Goal: Transaction & Acquisition: Purchase product/service

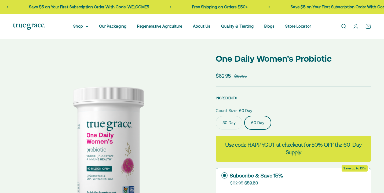
select select "3"
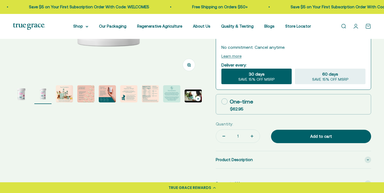
scroll to position [168, 0]
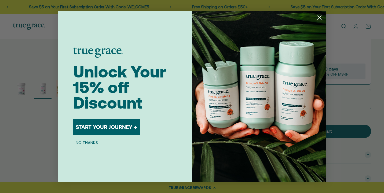
click at [320, 18] on icon "Close dialog" at bounding box center [320, 18] width 4 height 4
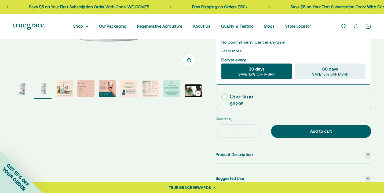
click at [355, 27] on link "Open account page" at bounding box center [356, 26] width 6 height 6
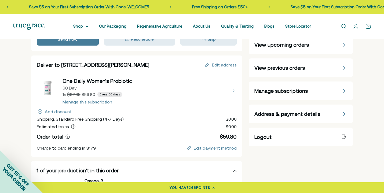
scroll to position [31, 0]
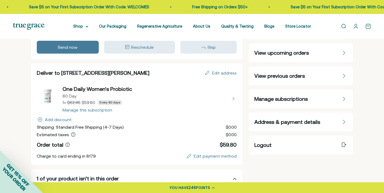
click at [297, 104] on div "Manage subscriptions" at bounding box center [301, 99] width 104 height 19
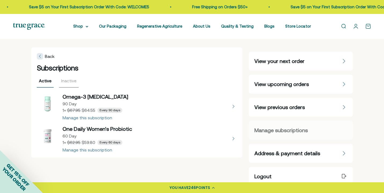
click at [84, 149] on button "view details about One Daily Women's Probiotic 60 Day 1 × $59.80 Every 60 days" at bounding box center [137, 138] width 200 height 27
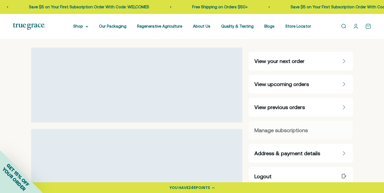
select select "60 Day"
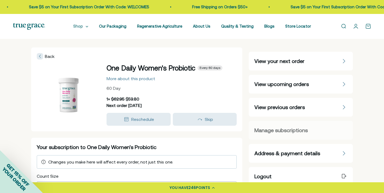
click at [88, 27] on icon at bounding box center [87, 27] width 3 height 2
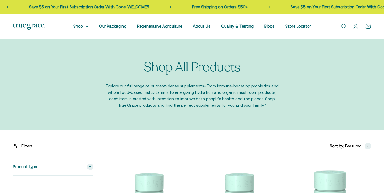
drag, startPoint x: 86, startPoint y: 28, endPoint x: 85, endPoint y: 37, distance: 9.1
click at [86, 28] on summary "Shop" at bounding box center [80, 26] width 15 height 6
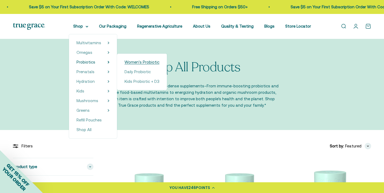
click at [138, 61] on span "Women's Probiotic" at bounding box center [142, 62] width 35 height 5
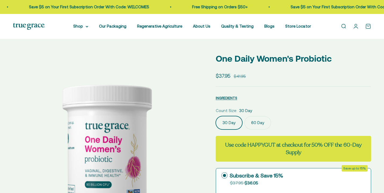
select select "3"
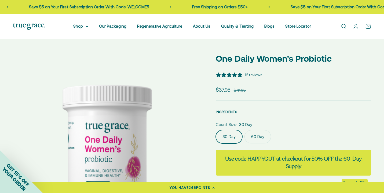
click at [254, 135] on label "60 Day" at bounding box center [258, 136] width 27 height 13
click at [216, 130] on input "60 Day" at bounding box center [216, 130] width 0 height 0
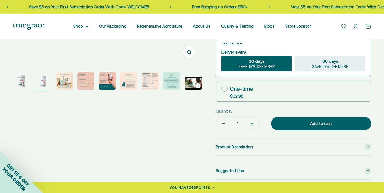
scroll to position [178, 0]
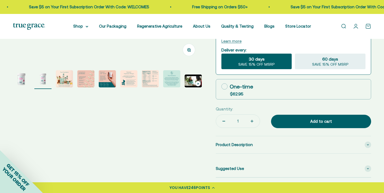
click at [240, 87] on div "One-time" at bounding box center [237, 87] width 32 height 8
click at [221, 87] on input "One-time $62.95" at bounding box center [221, 86] width 0 height 0
radio input "true"
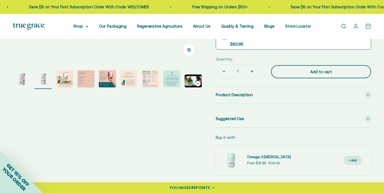
click at [324, 72] on div "Add to cart" at bounding box center [321, 72] width 79 height 6
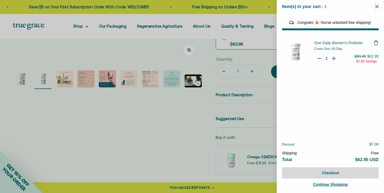
select select "40058346897600"
select select "46284026183894"
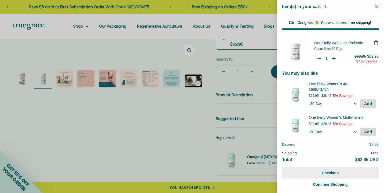
click at [337, 173] on button "Checkout" at bounding box center [330, 172] width 97 height 11
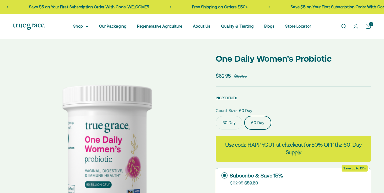
scroll to position [0, 196]
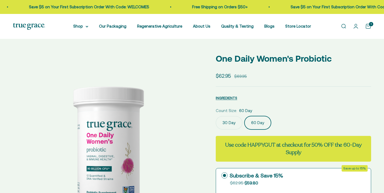
select select "3"
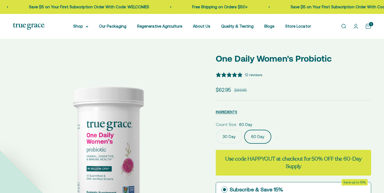
scroll to position [0, 0]
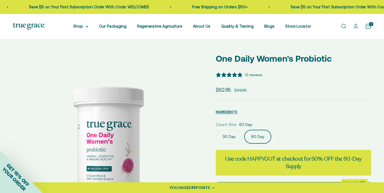
click at [366, 28] on link "Open cart 1" at bounding box center [368, 26] width 6 height 6
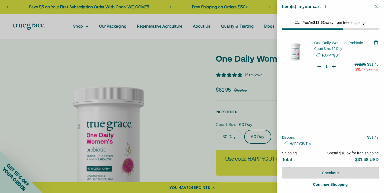
select select "40058346897600"
select select "46284026183894"
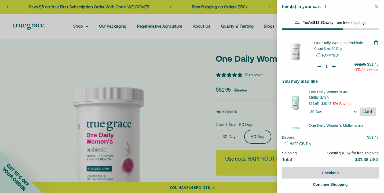
scroll to position [20, 0]
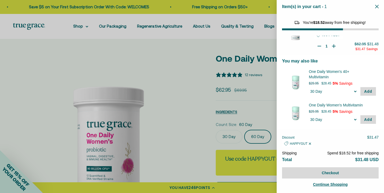
click at [377, 9] on div "Item(s) in your cart - 1 items 1" at bounding box center [330, 6] width 107 height 13
click at [376, 4] on button "Close" at bounding box center [376, 6] width 3 height 5
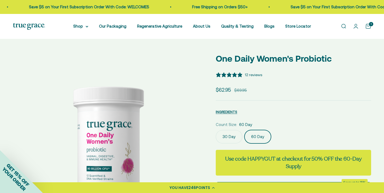
click at [366, 23] on link "Open cart 1" at bounding box center [368, 26] width 6 height 6
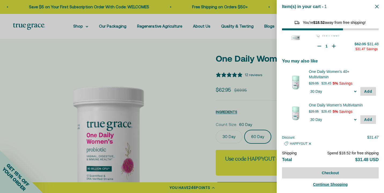
click at [377, 7] on icon "Close" at bounding box center [376, 6] width 3 height 3
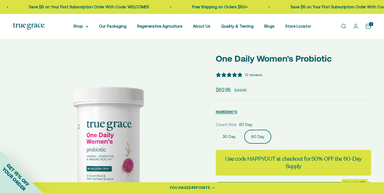
click at [369, 25] on link "Open cart 1" at bounding box center [368, 26] width 6 height 6
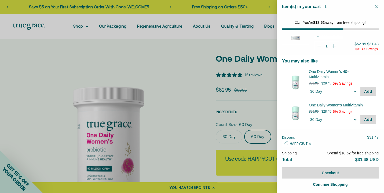
click at [376, 8] on icon "Close" at bounding box center [376, 6] width 3 height 3
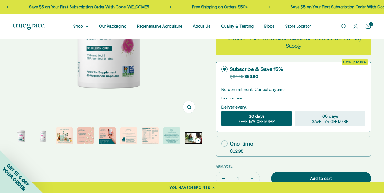
scroll to position [121, 0]
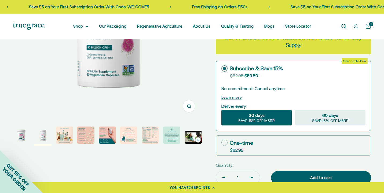
click at [368, 26] on link "Open cart 1" at bounding box center [368, 26] width 6 height 6
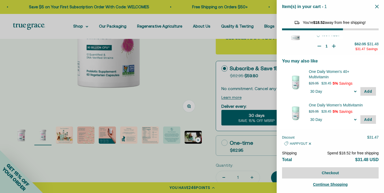
click at [322, 187] on p "Continue Shopping" at bounding box center [330, 184] width 35 height 6
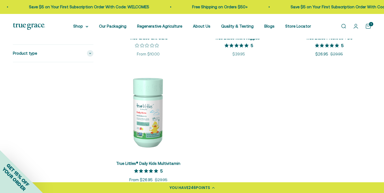
scroll to position [931, 0]
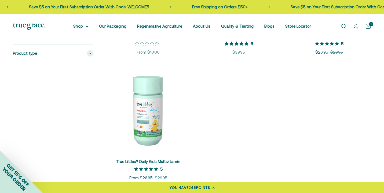
click at [370, 29] on link "Open cart 1" at bounding box center [368, 26] width 6 height 6
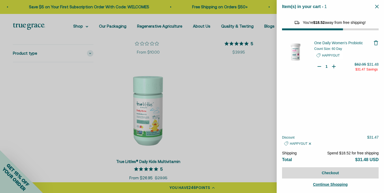
select select "40058346897600"
select select "46284026183894"
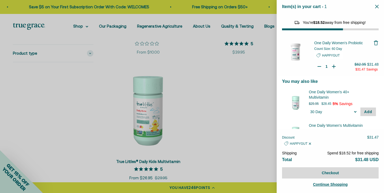
click at [332, 70] on div "Quantity Decrease One Daily Women's Probiotic 1 Increase One Daily Women's Prob…" at bounding box center [326, 67] width 25 height 10
type input "2"
click at [335, 66] on icon "Your Cart" at bounding box center [333, 66] width 5 height 5
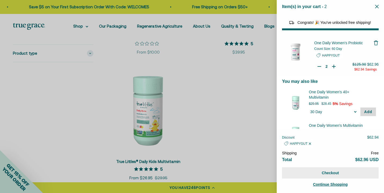
click at [330, 174] on button "Checkout" at bounding box center [330, 172] width 97 height 11
